Goal: Task Accomplishment & Management: Complete application form

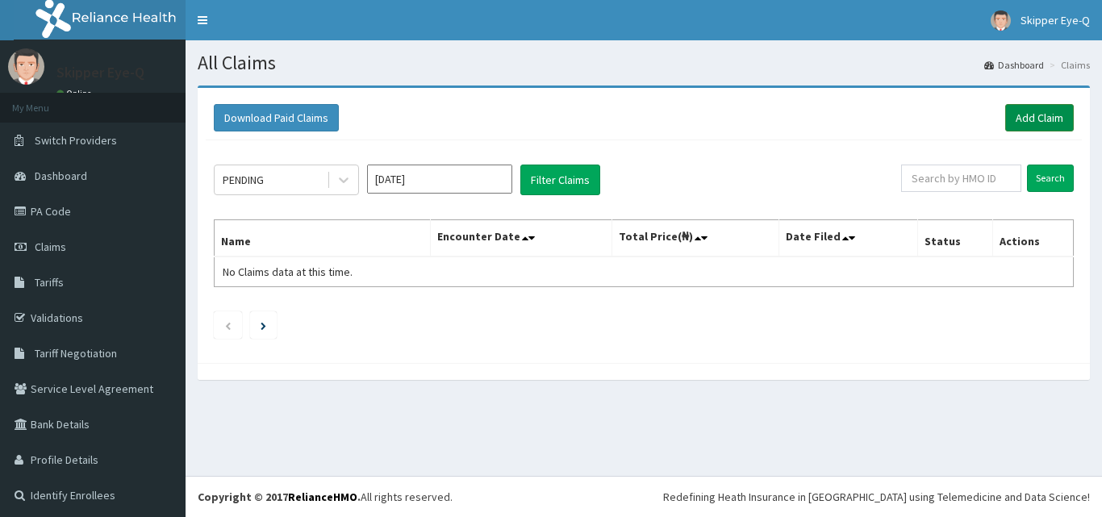
click at [1022, 116] on link "Add Claim" at bounding box center [1039, 117] width 69 height 27
